Goal: Transaction & Acquisition: Purchase product/service

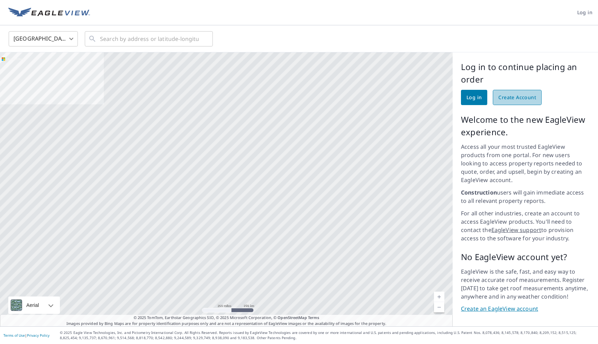
click at [506, 97] on span "Create Account" at bounding box center [518, 97] width 38 height 9
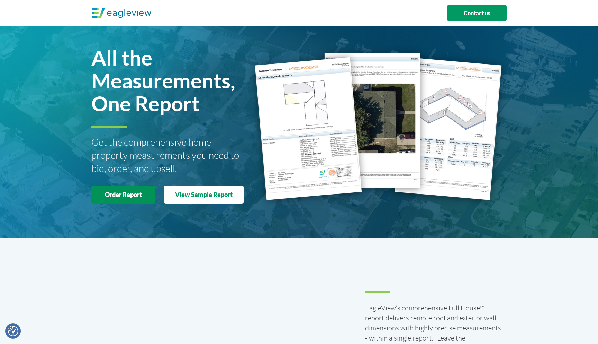
click at [129, 197] on strong "Order Report" at bounding box center [123, 194] width 37 height 8
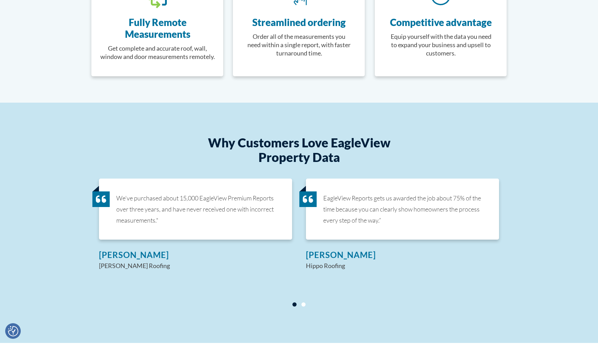
scroll to position [438, 0]
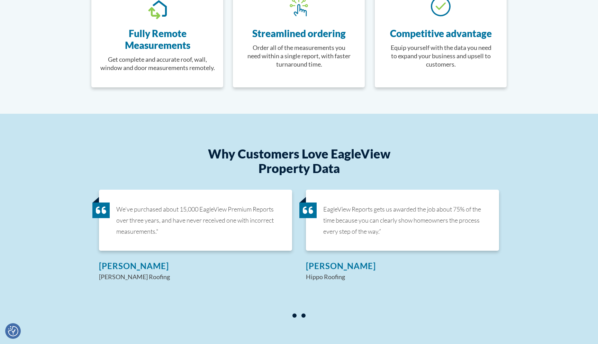
click at [302, 314] on span at bounding box center [304, 315] width 4 height 4
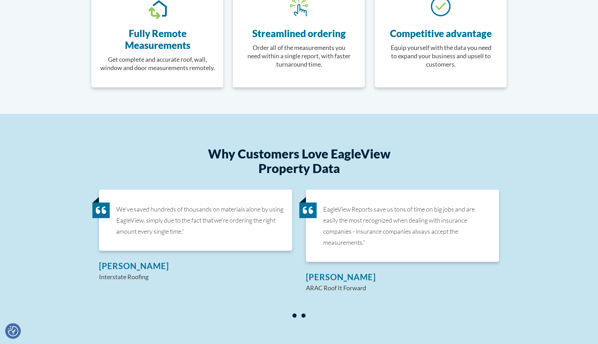
click at [294, 315] on span at bounding box center [295, 315] width 4 height 4
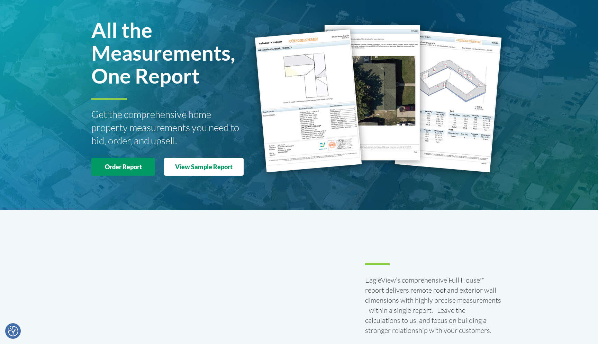
scroll to position [0, 0]
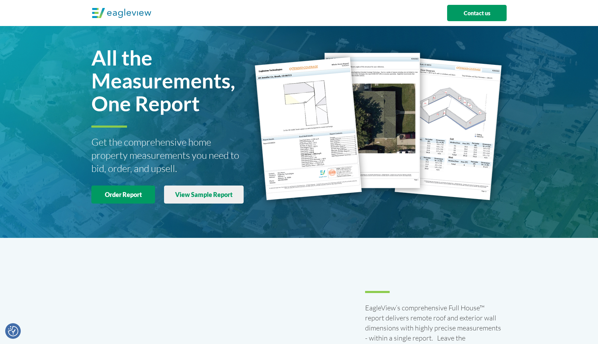
click at [208, 198] on strong "View Sample Report" at bounding box center [203, 194] width 57 height 8
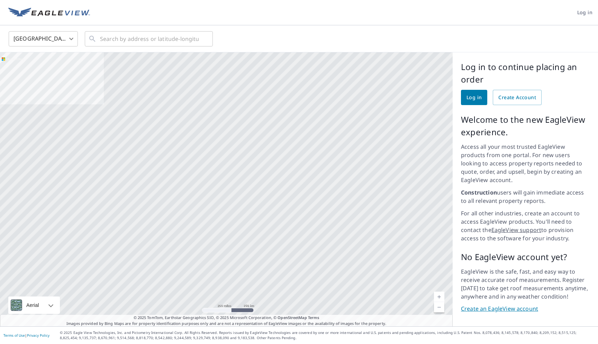
click at [98, 170] on div at bounding box center [226, 189] width 453 height 274
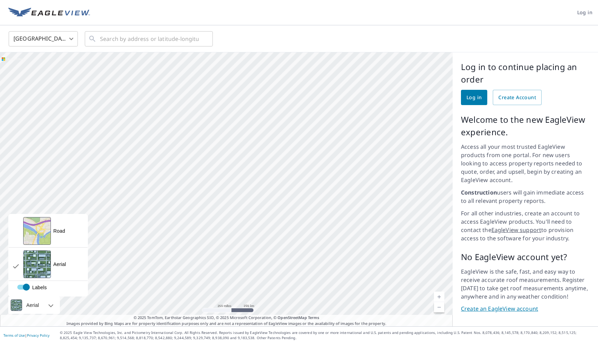
click at [52, 308] on div "Aerial" at bounding box center [34, 304] width 52 height 17
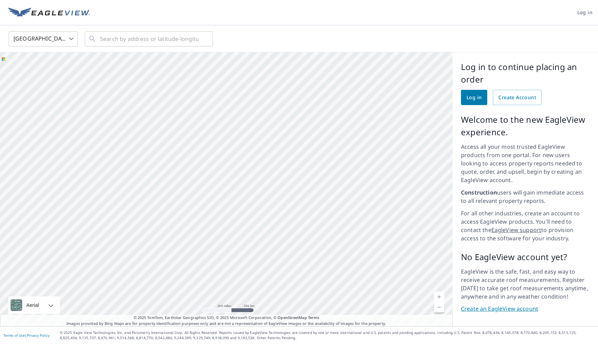
click at [45, 304] on div at bounding box center [43, 304] width 4 height 17
click at [195, 34] on input "text" at bounding box center [149, 38] width 99 height 19
click at [242, 31] on div "United States US ​ ​" at bounding box center [296, 38] width 587 height 16
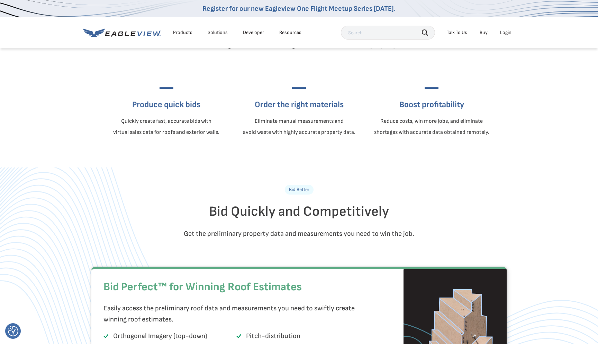
scroll to position [269, 0]
